Goal: Check status

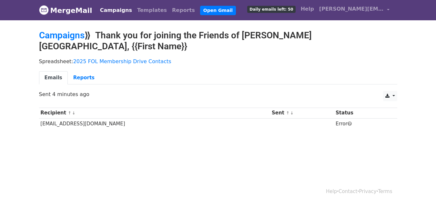
click at [84, 118] on td "uruguay9@yahoo.com" at bounding box center [154, 123] width 231 height 11
click at [334, 118] on td "Error" at bounding box center [361, 123] width 55 height 11
click at [87, 71] on link "Reports" at bounding box center [84, 77] width 32 height 13
